Goal: Navigation & Orientation: Find specific page/section

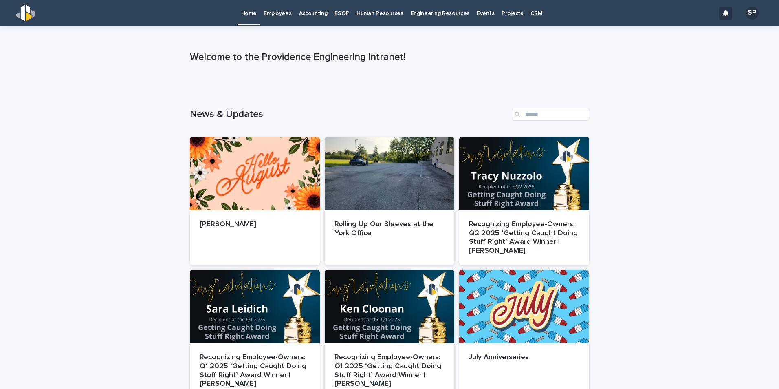
click at [288, 11] on p "Employees" at bounding box center [278, 8] width 28 height 17
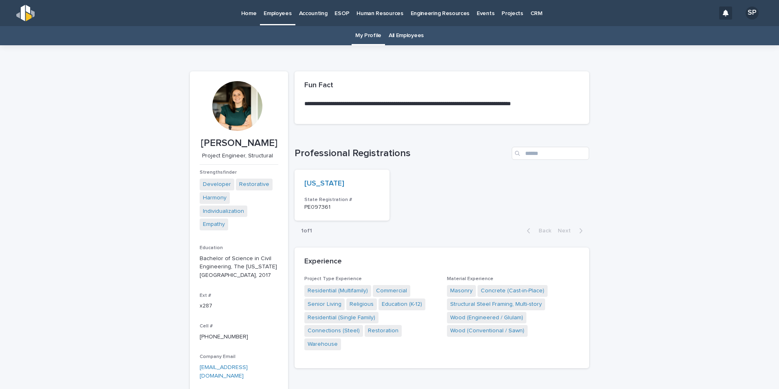
click at [405, 33] on link "All Employees" at bounding box center [406, 35] width 35 height 19
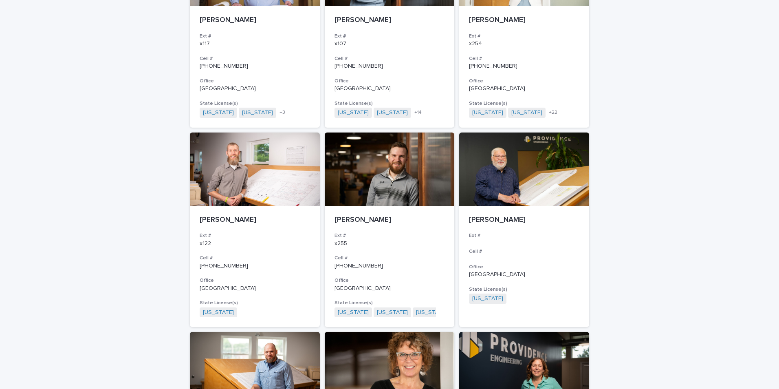
scroll to position [570, 0]
click at [403, 188] on div at bounding box center [390, 168] width 130 height 73
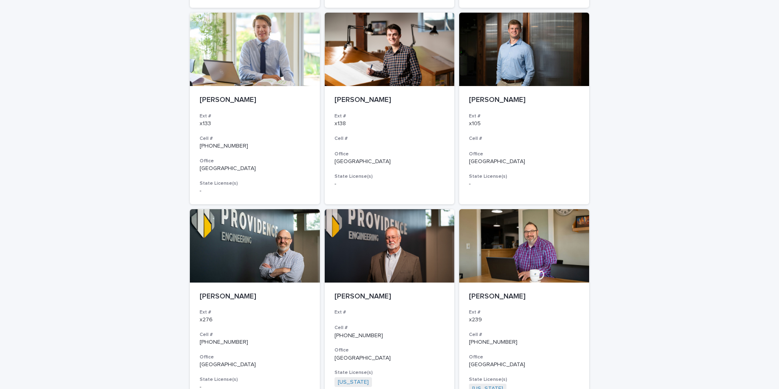
scroll to position [1088, 0]
click at [563, 161] on p "[GEOGRAPHIC_DATA]" at bounding box center [524, 161] width 110 height 7
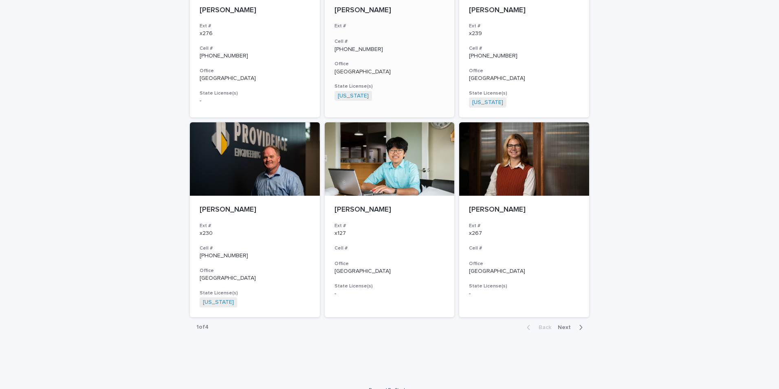
scroll to position [1387, 0]
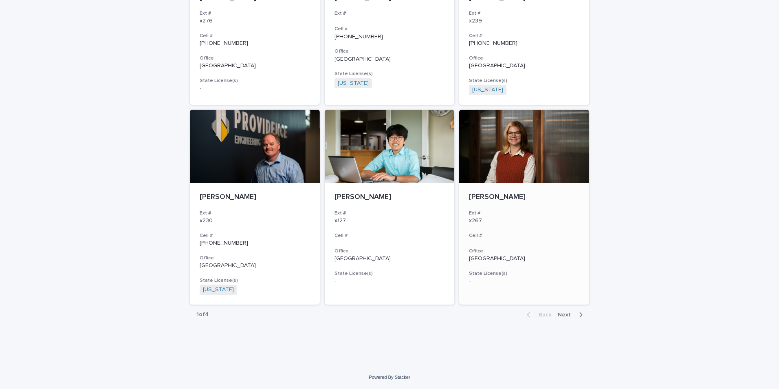
click at [513, 152] on div at bounding box center [524, 146] width 130 height 73
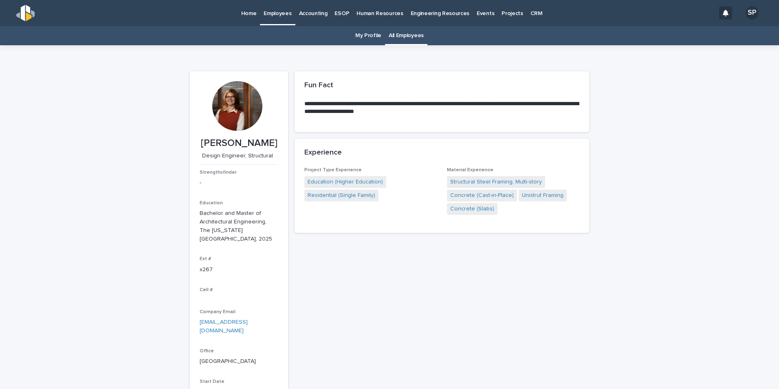
click at [244, 108] on div at bounding box center [237, 106] width 50 height 50
click at [229, 99] on div at bounding box center [237, 106] width 50 height 50
click at [227, 104] on div at bounding box center [237, 106] width 50 height 50
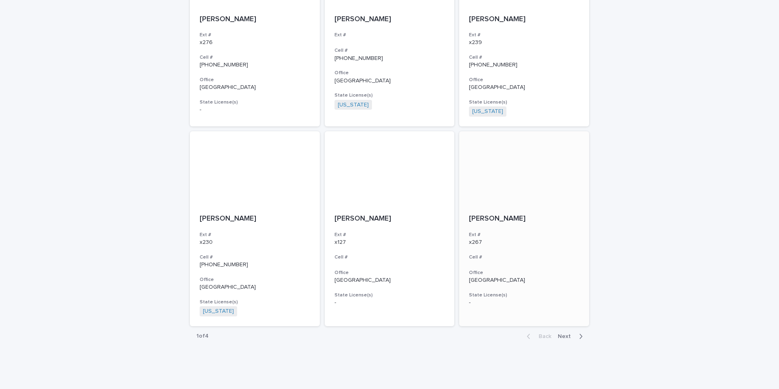
scroll to position [1370, 0]
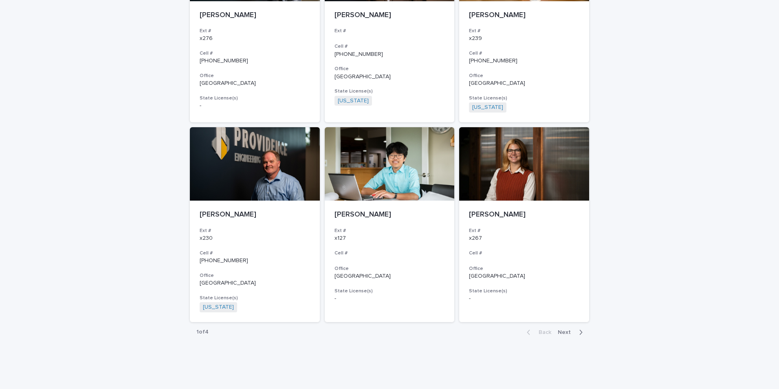
click at [579, 330] on icon "button" at bounding box center [581, 331] width 4 height 7
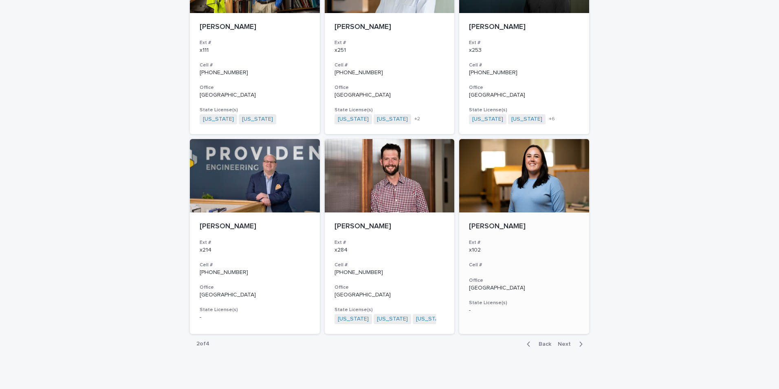
scroll to position [1381, 0]
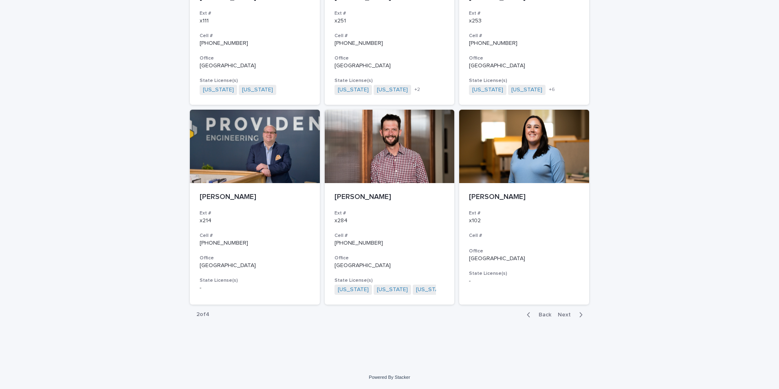
click at [563, 316] on span "Next" at bounding box center [567, 315] width 18 height 6
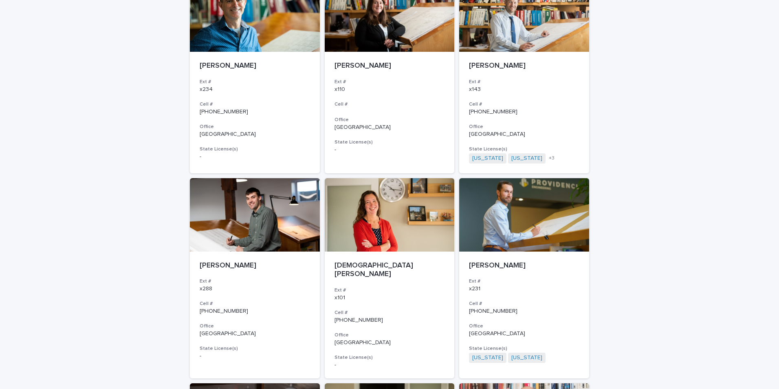
scroll to position [123, 0]
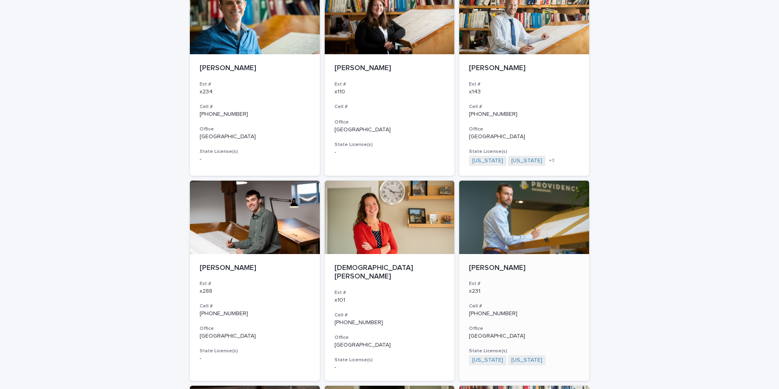
click at [524, 227] on div at bounding box center [524, 216] width 130 height 73
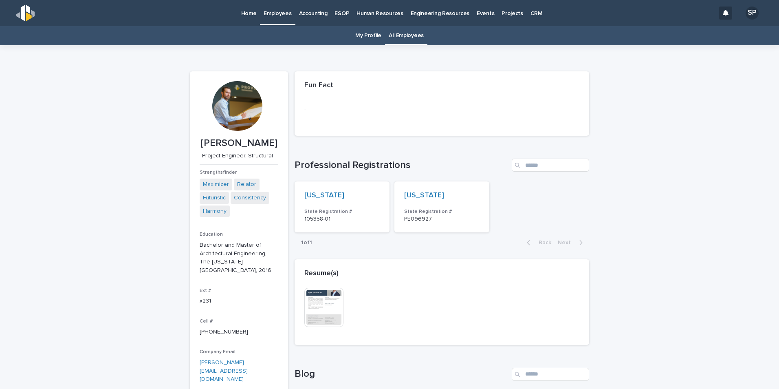
click at [233, 111] on div at bounding box center [237, 106] width 50 height 50
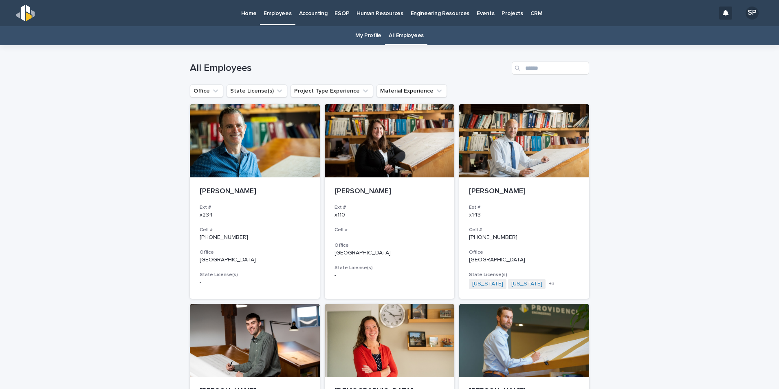
scroll to position [26, 0]
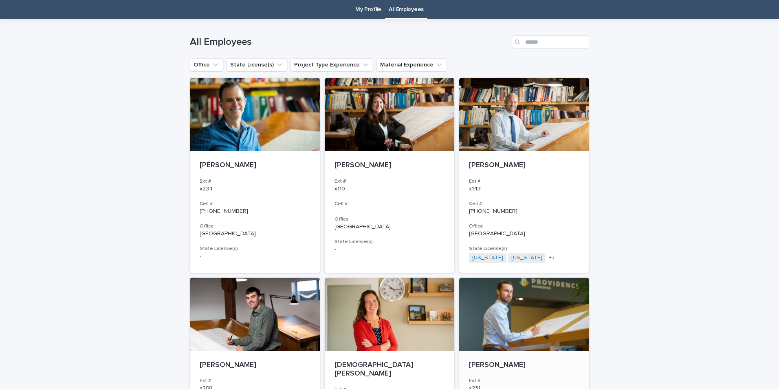
click at [532, 312] on div at bounding box center [524, 313] width 130 height 73
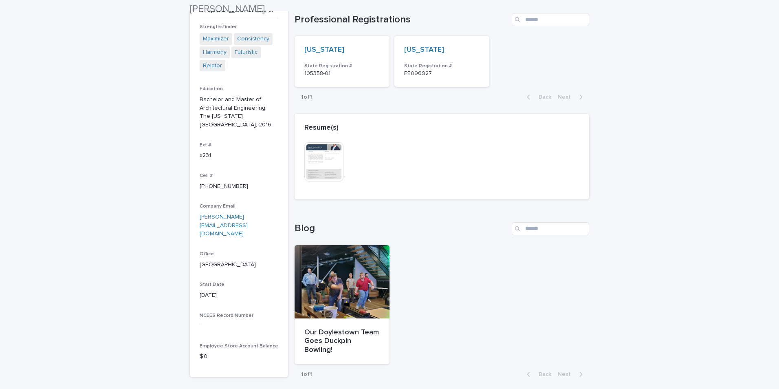
scroll to position [147, 0]
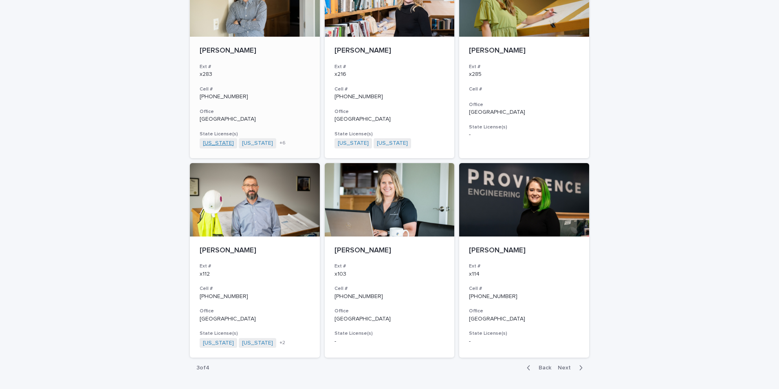
scroll to position [1344, 0]
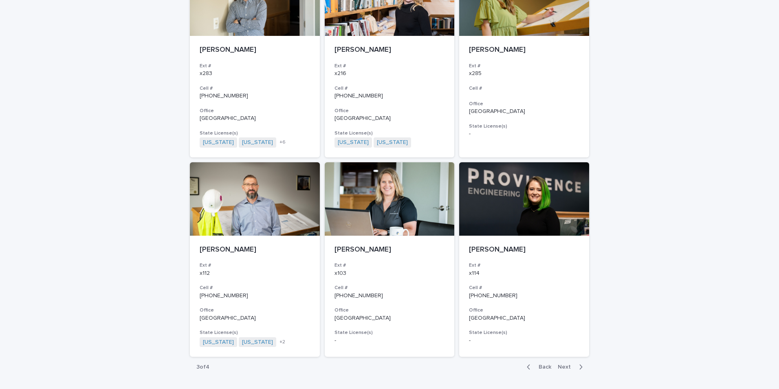
click at [566, 364] on span "Next" at bounding box center [567, 367] width 18 height 6
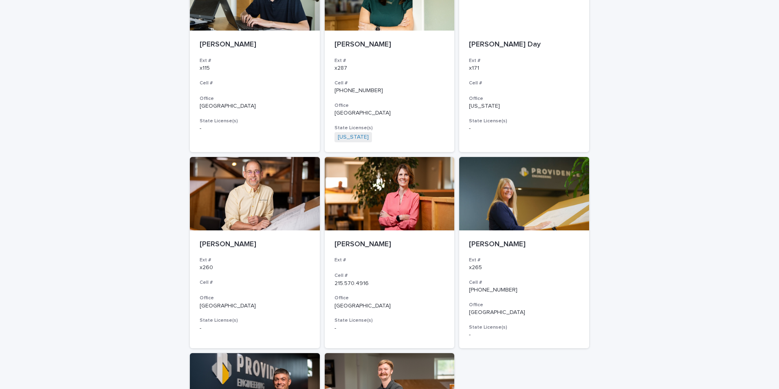
scroll to position [146, 0]
click at [525, 209] on div at bounding box center [524, 193] width 130 height 73
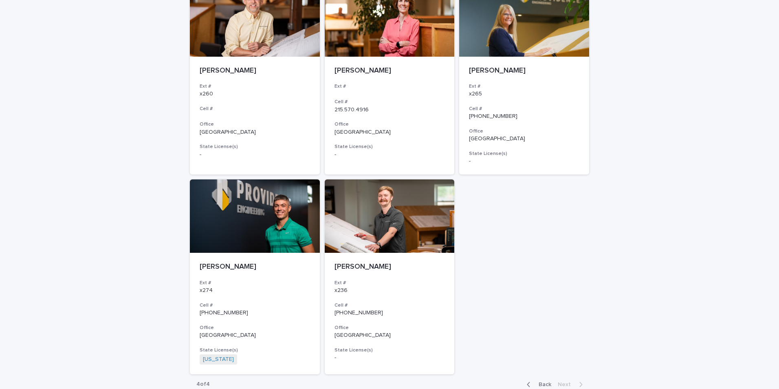
scroll to position [351, 0]
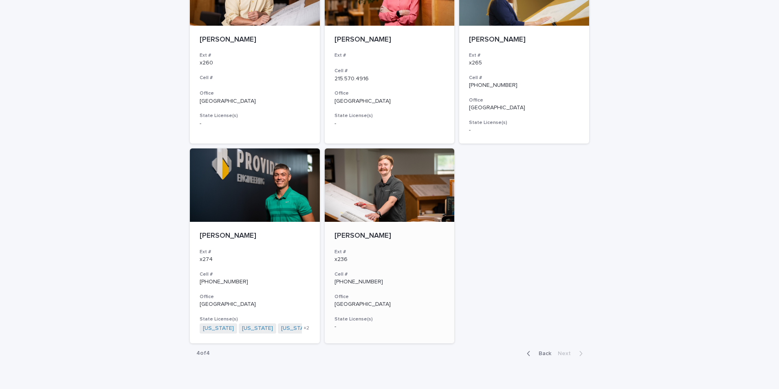
click at [403, 178] on div at bounding box center [390, 184] width 130 height 73
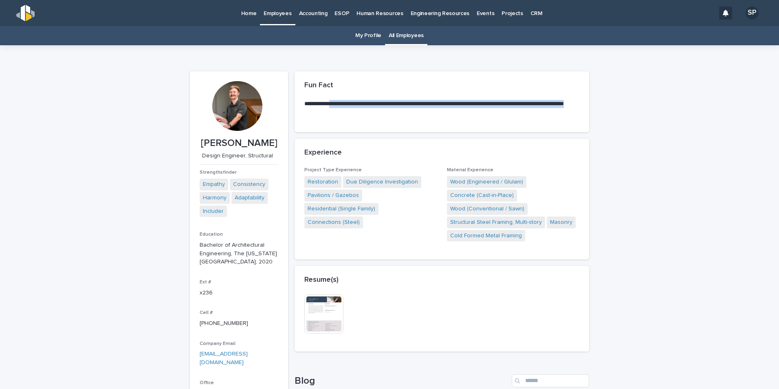
drag, startPoint x: 332, startPoint y: 105, endPoint x: 425, endPoint y: 111, distance: 93.9
click at [425, 111] on p "**********" at bounding box center [441, 108] width 275 height 16
drag, startPoint x: 425, startPoint y: 111, endPoint x: 368, endPoint y: 113, distance: 57.1
click at [368, 113] on p "**********" at bounding box center [441, 108] width 275 height 16
